Goal: Find specific page/section: Find specific page/section

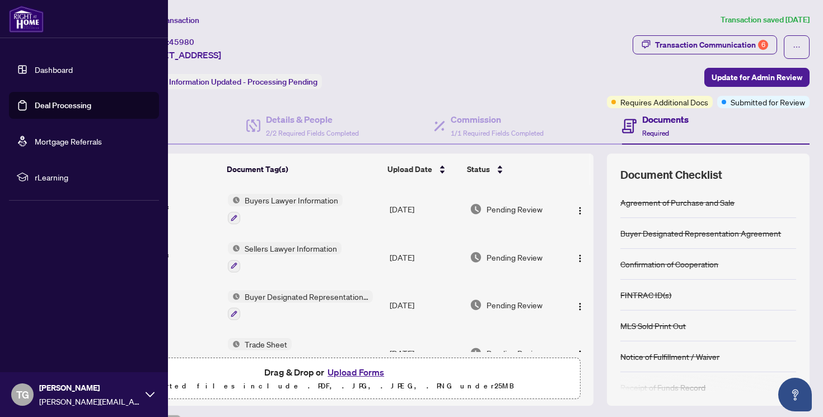
click at [35, 72] on link "Dashboard" at bounding box center [54, 69] width 38 height 10
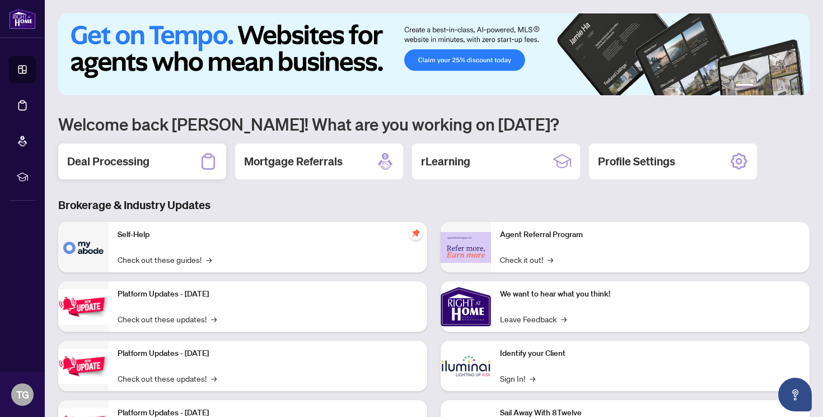
click at [134, 162] on h2 "Deal Processing" at bounding box center [108, 161] width 82 height 16
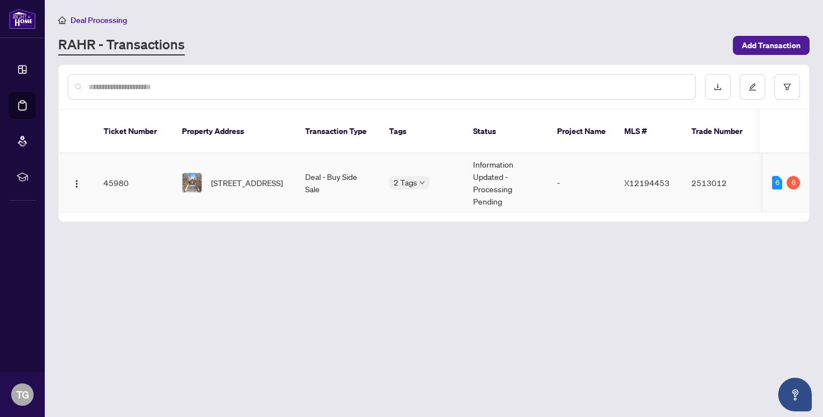
click at [322, 178] on td "Deal - Buy Side Sale" at bounding box center [338, 182] width 84 height 59
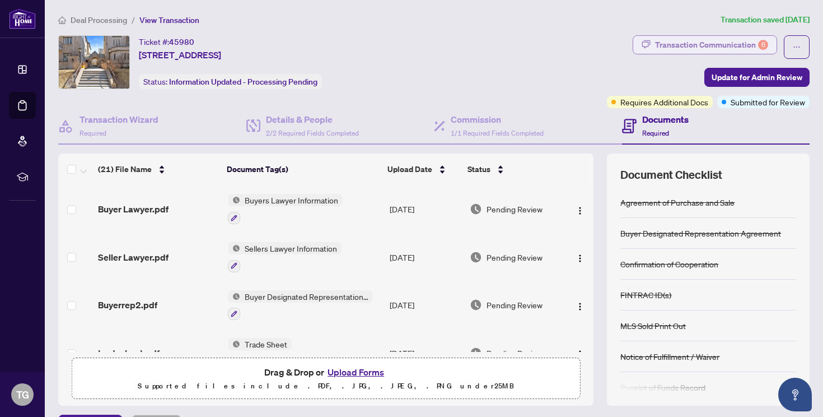
click at [706, 42] on div "Transaction Communication 6" at bounding box center [711, 45] width 113 height 18
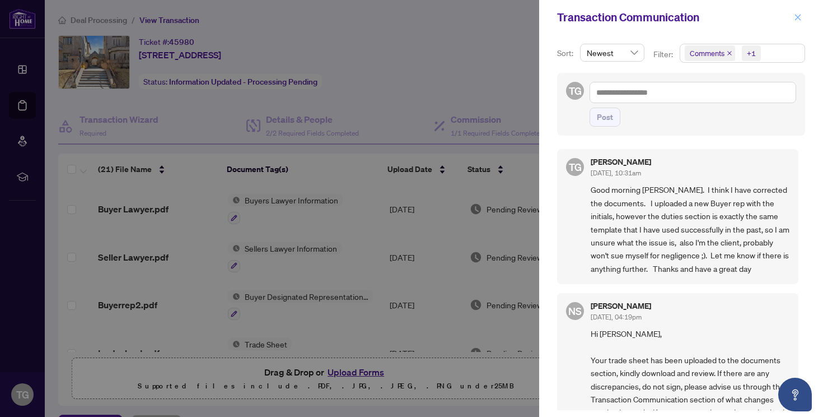
click at [797, 11] on span "button" at bounding box center [798, 17] width 8 height 18
